Goal: Navigation & Orientation: Understand site structure

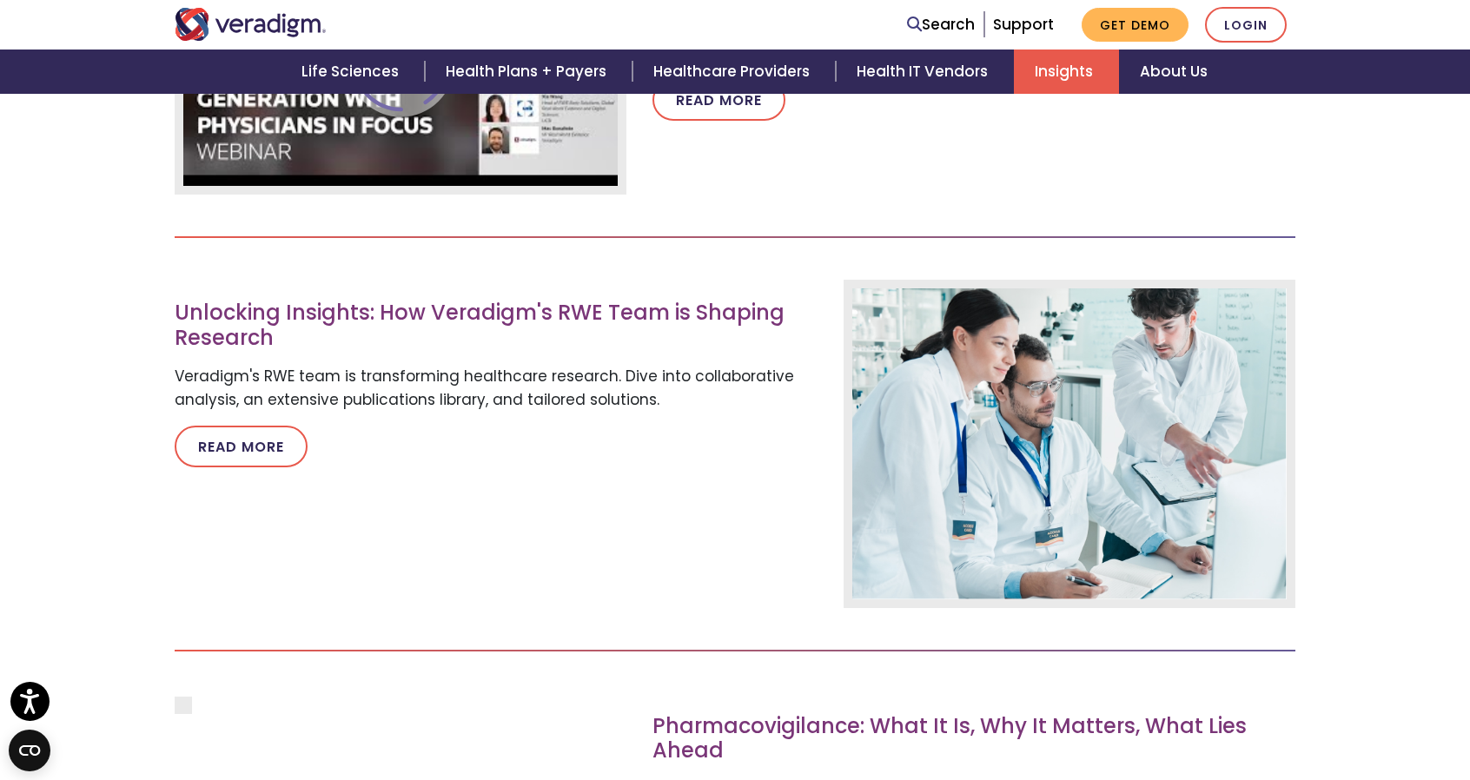
scroll to position [6604, 0]
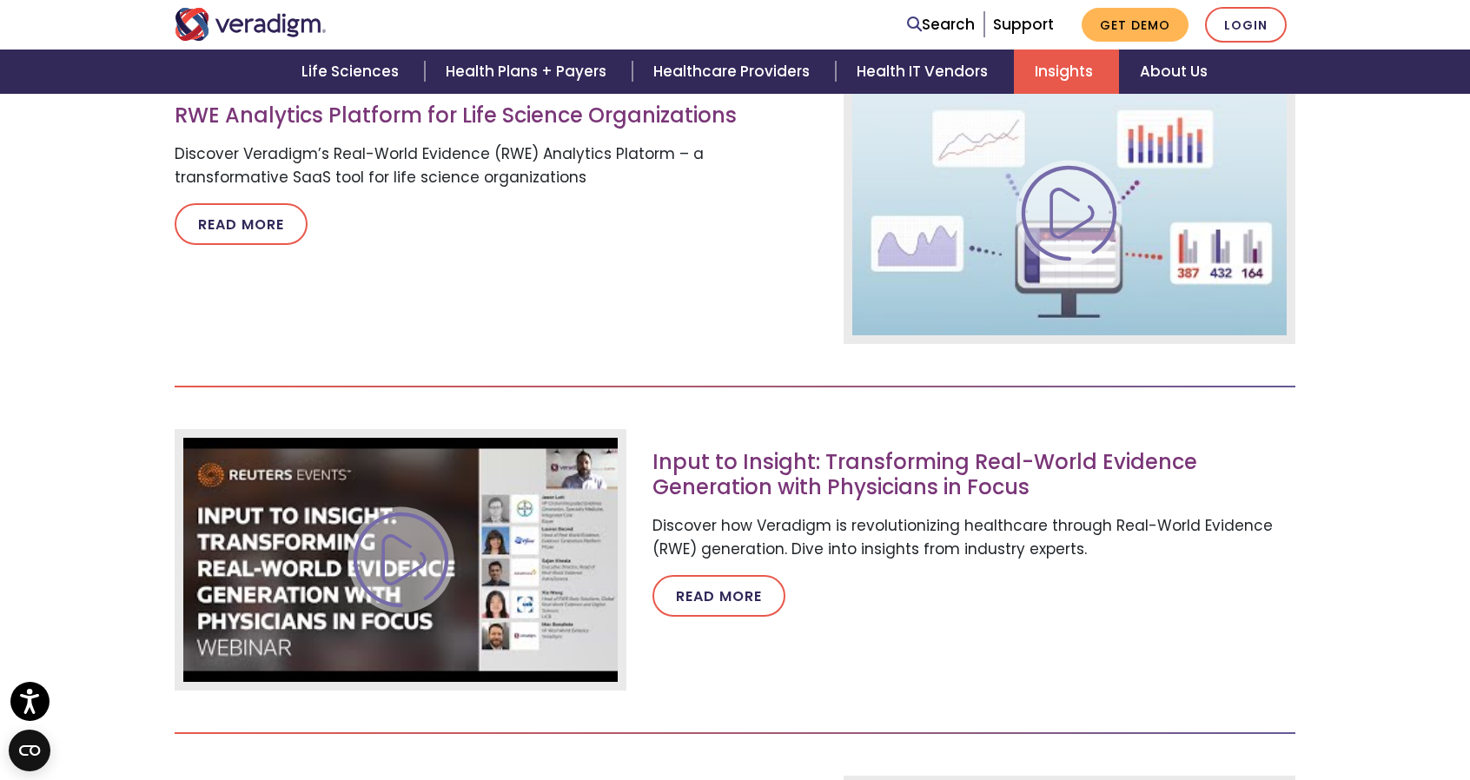
click at [1075, 73] on link "Insights" at bounding box center [1066, 72] width 105 height 44
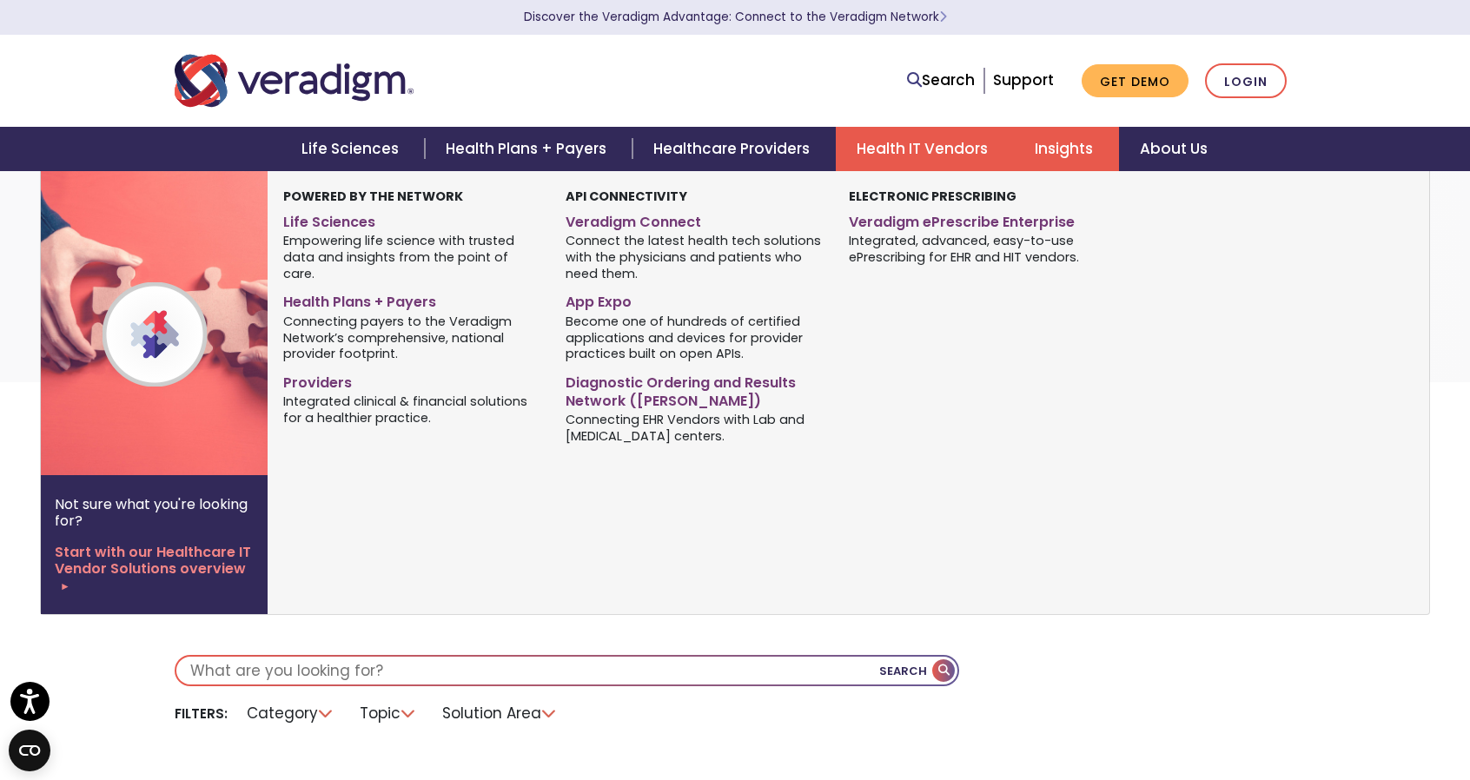
click at [920, 140] on link "Health IT Vendors" at bounding box center [925, 149] width 178 height 44
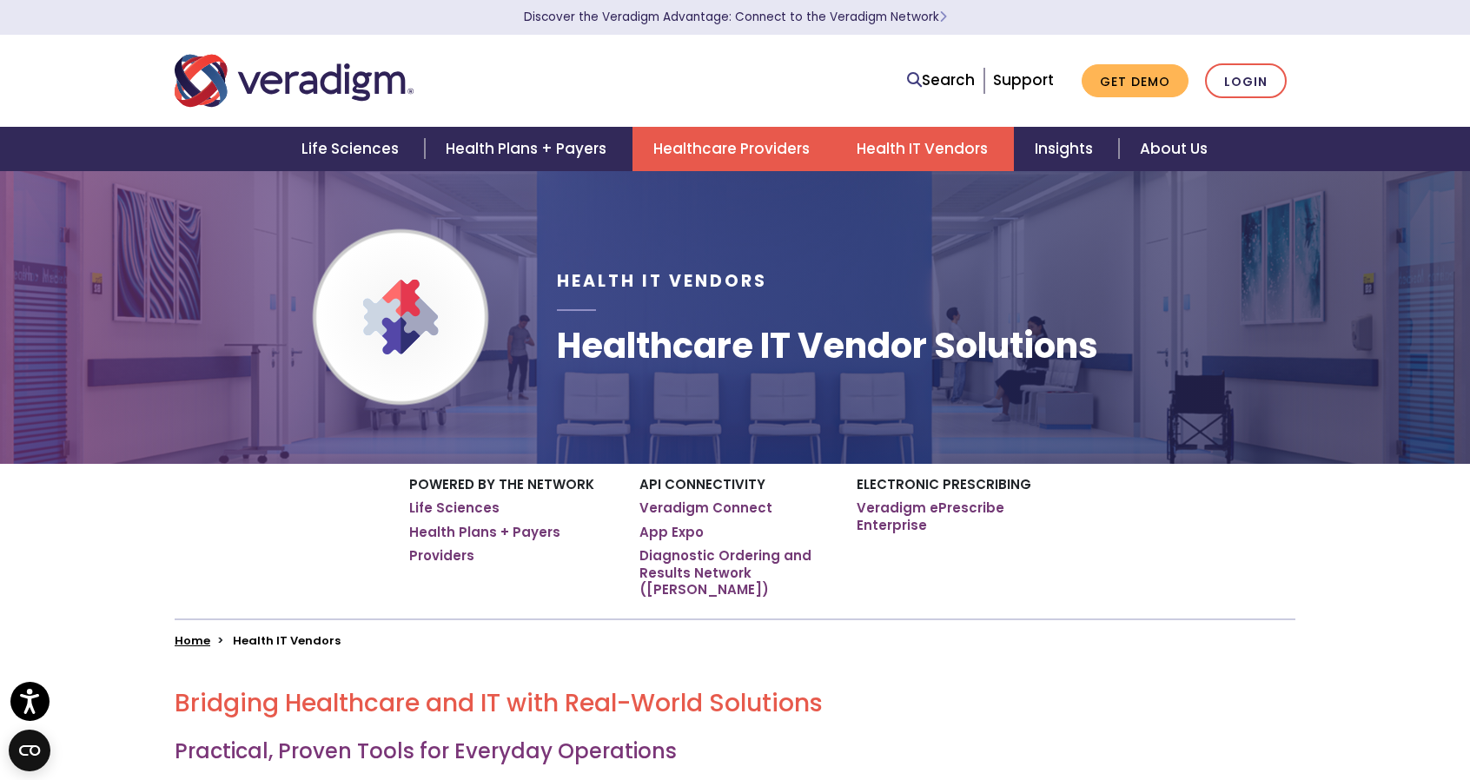
click at [717, 154] on link "Healthcare Providers" at bounding box center [734, 149] width 203 height 44
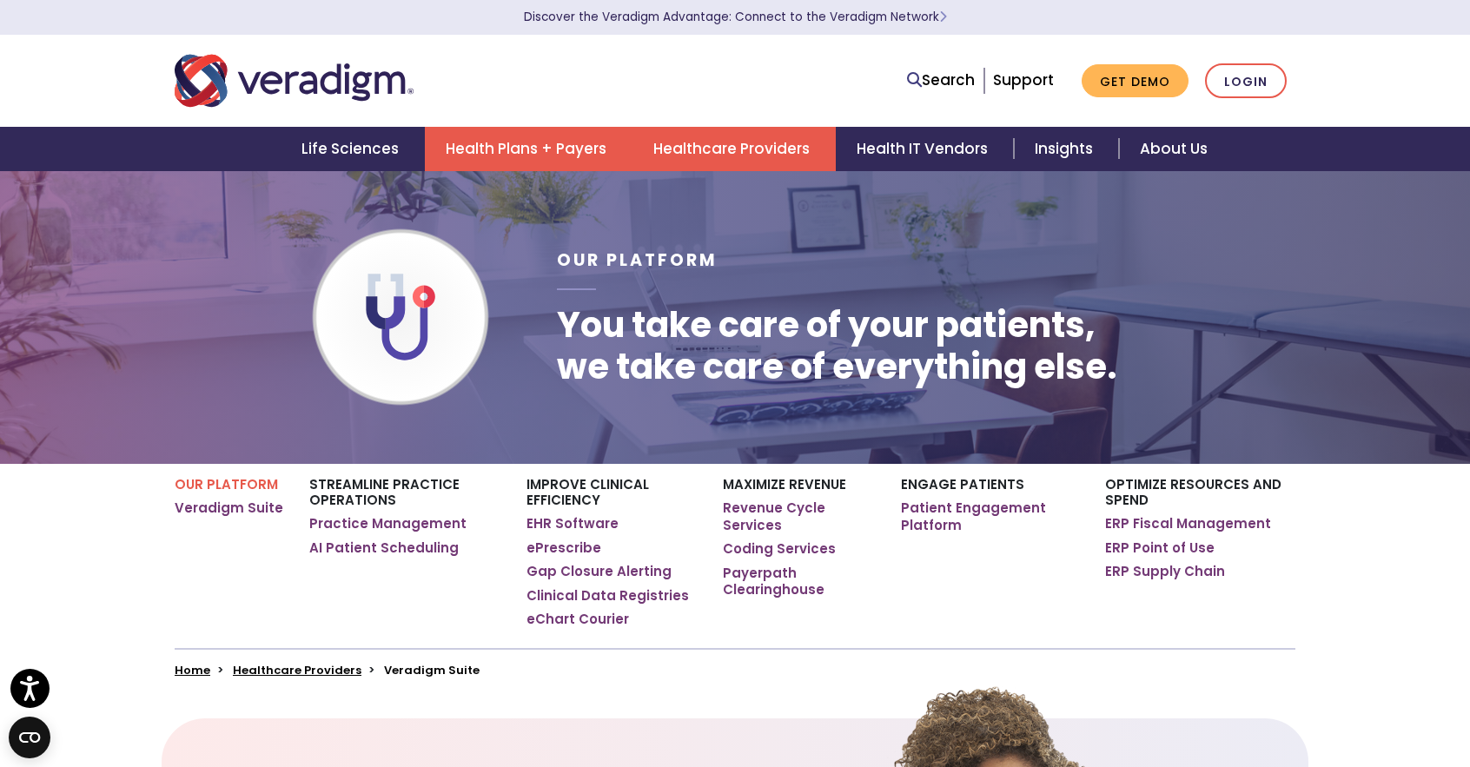
click at [533, 148] on link "Health Plans + Payers" at bounding box center [529, 149] width 208 height 44
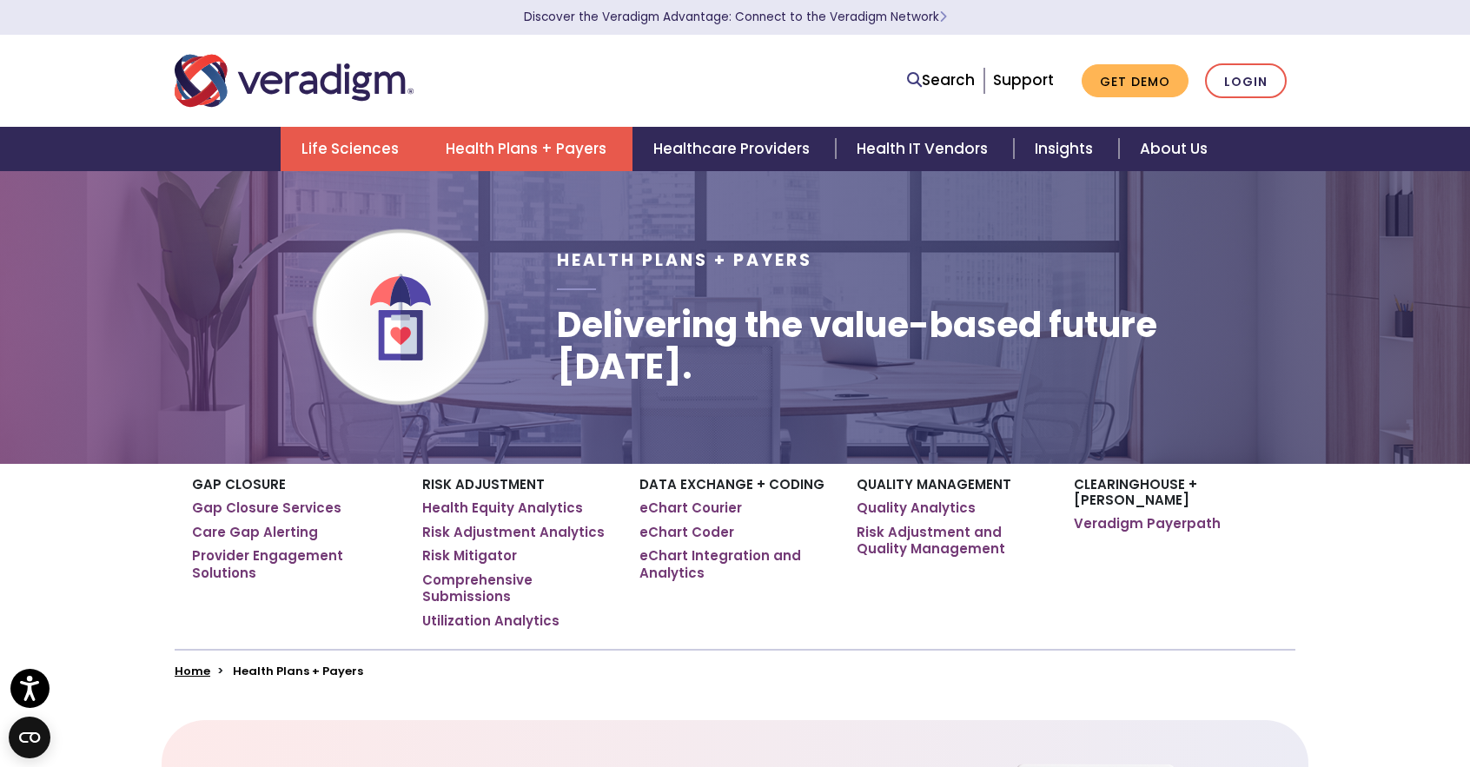
click at [368, 156] on link "Life Sciences" at bounding box center [353, 149] width 144 height 44
